Goal: Information Seeking & Learning: Learn about a topic

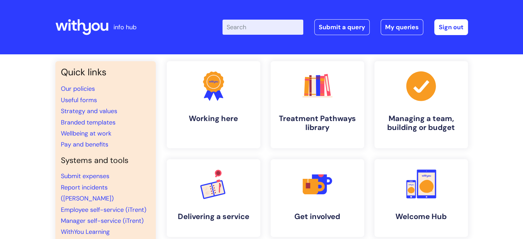
click at [253, 28] on input "Enter your search term here..." at bounding box center [262, 27] width 81 height 15
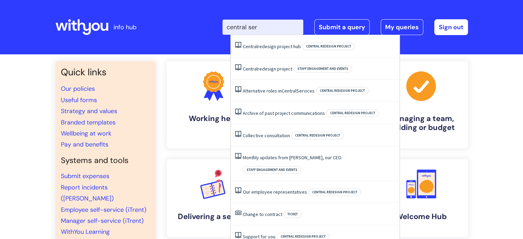
type input "central serv"
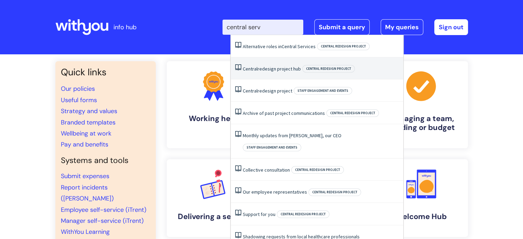
click at [258, 69] on link "Central redesign project hub" at bounding box center [272, 69] width 58 height 6
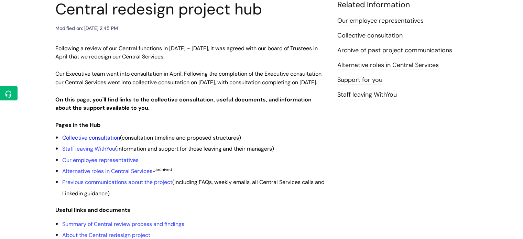
scroll to position [103, 0]
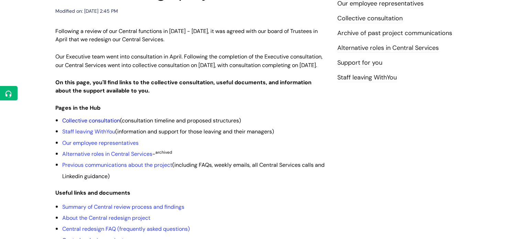
click at [102, 124] on link "Collective consultation" at bounding box center [91, 120] width 58 height 7
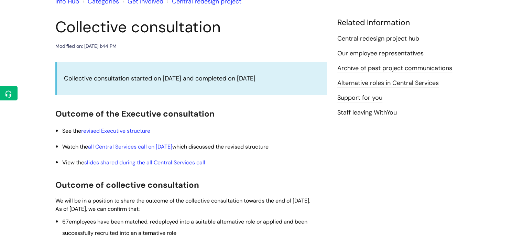
scroll to position [69, 0]
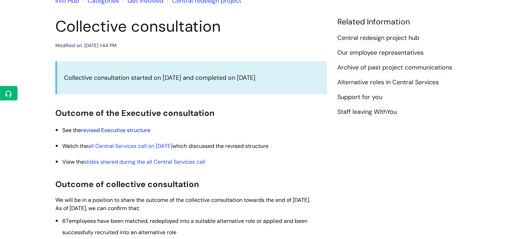
click at [118, 131] on link "revised Executive structure" at bounding box center [115, 130] width 69 height 7
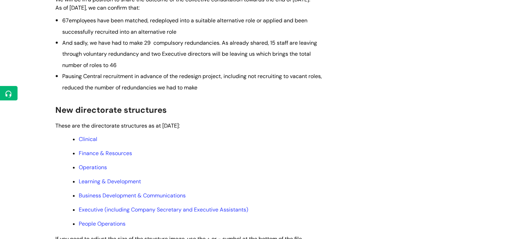
scroll to position [275, 0]
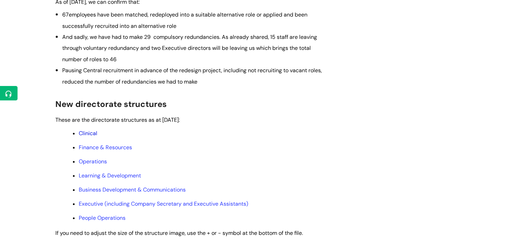
click at [92, 137] on link "Clinical" at bounding box center [88, 133] width 19 height 7
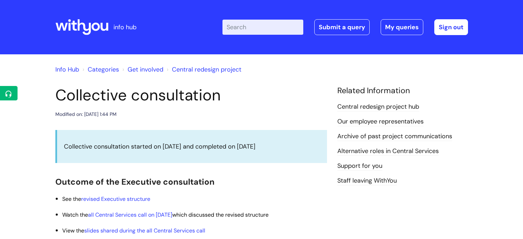
scroll to position [283, 0]
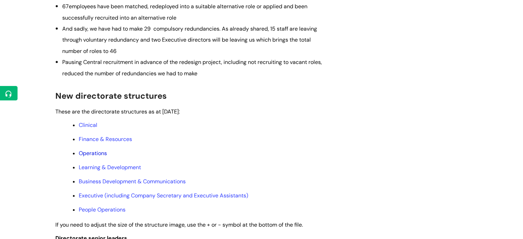
click at [94, 157] on link "Operations" at bounding box center [93, 153] width 28 height 7
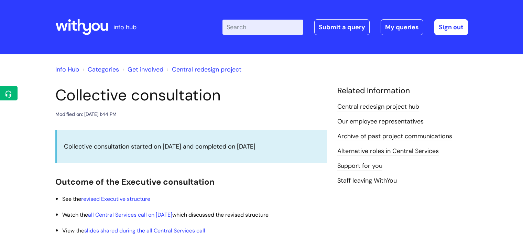
scroll to position [283, 0]
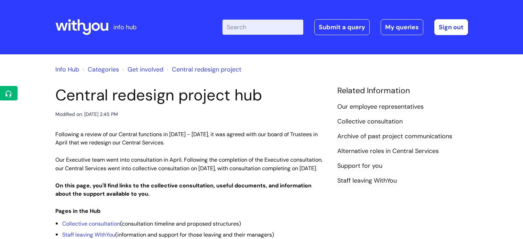
scroll to position [104, 0]
